Goal: Task Accomplishment & Management: Use online tool/utility

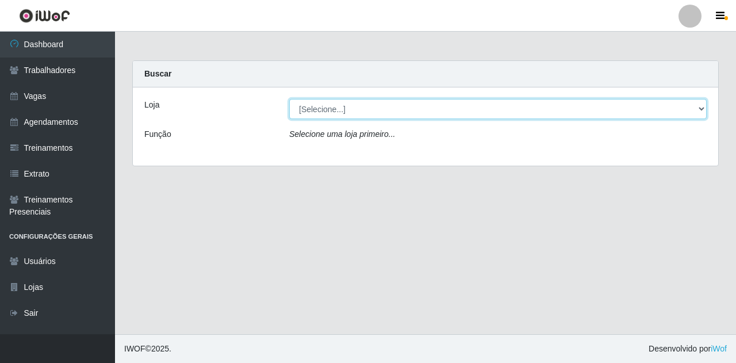
click at [321, 113] on select "[Selecione...] Super Show Jardins - [GEOGRAPHIC_DATA]" at bounding box center [497, 109] width 417 height 20
select select "263"
click at [289, 99] on select "[Selecione...] Super Show Jardins - [GEOGRAPHIC_DATA]" at bounding box center [497, 109] width 417 height 20
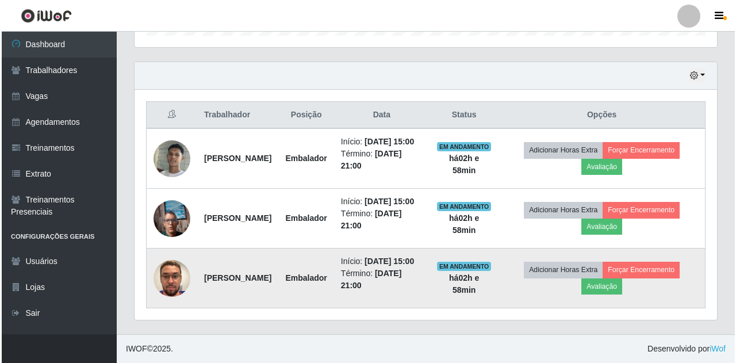
scroll to position [402, 0]
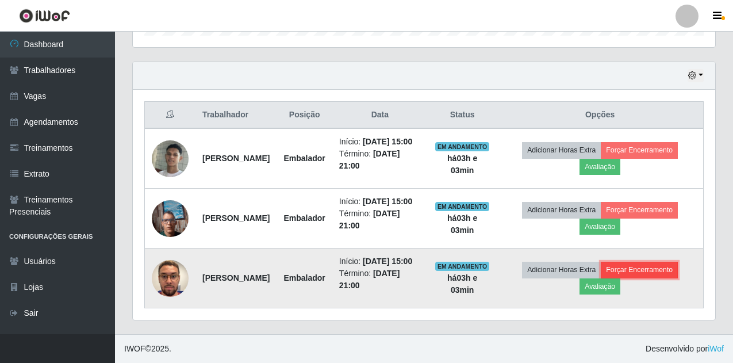
click at [664, 267] on button "Forçar Encerramento" at bounding box center [639, 270] width 77 height 16
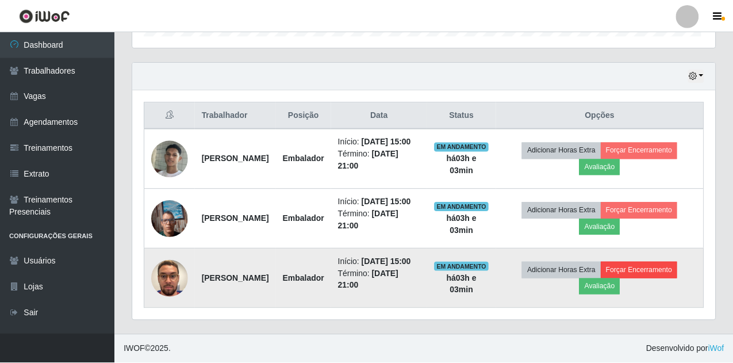
scroll to position [239, 576]
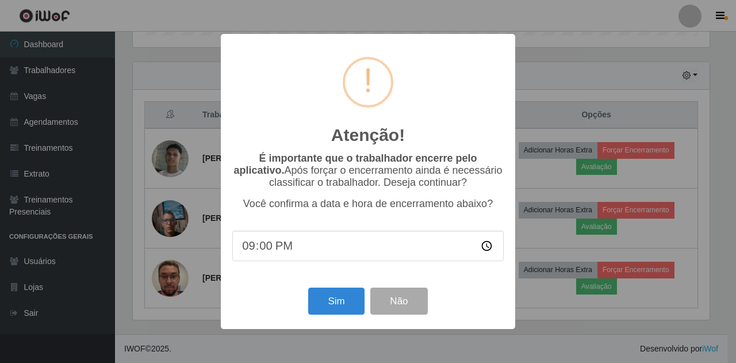
click at [253, 249] on input "21:00" at bounding box center [367, 245] width 271 height 30
click at [249, 248] on input "21:00" at bounding box center [367, 245] width 271 height 30
type input "18:00"
click at [339, 309] on button "Sim" at bounding box center [336, 300] width 56 height 27
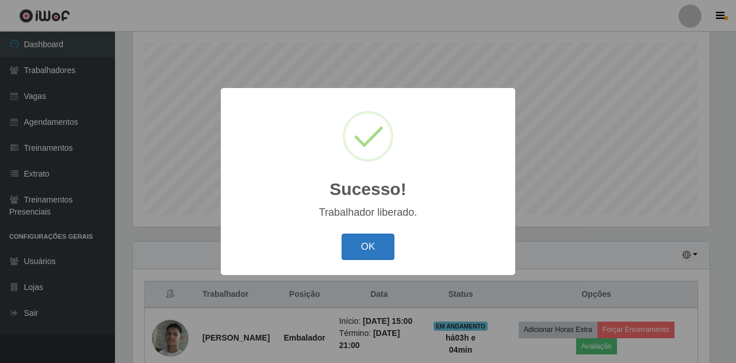
click at [368, 247] on button "OK" at bounding box center [367, 246] width 53 height 27
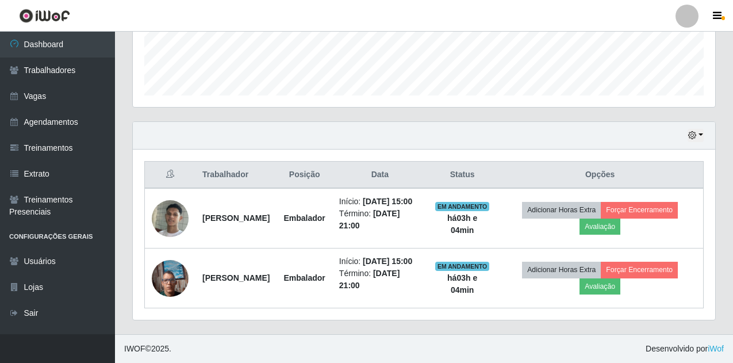
scroll to position [340, 0]
